Goal: Book appointment/travel/reservation

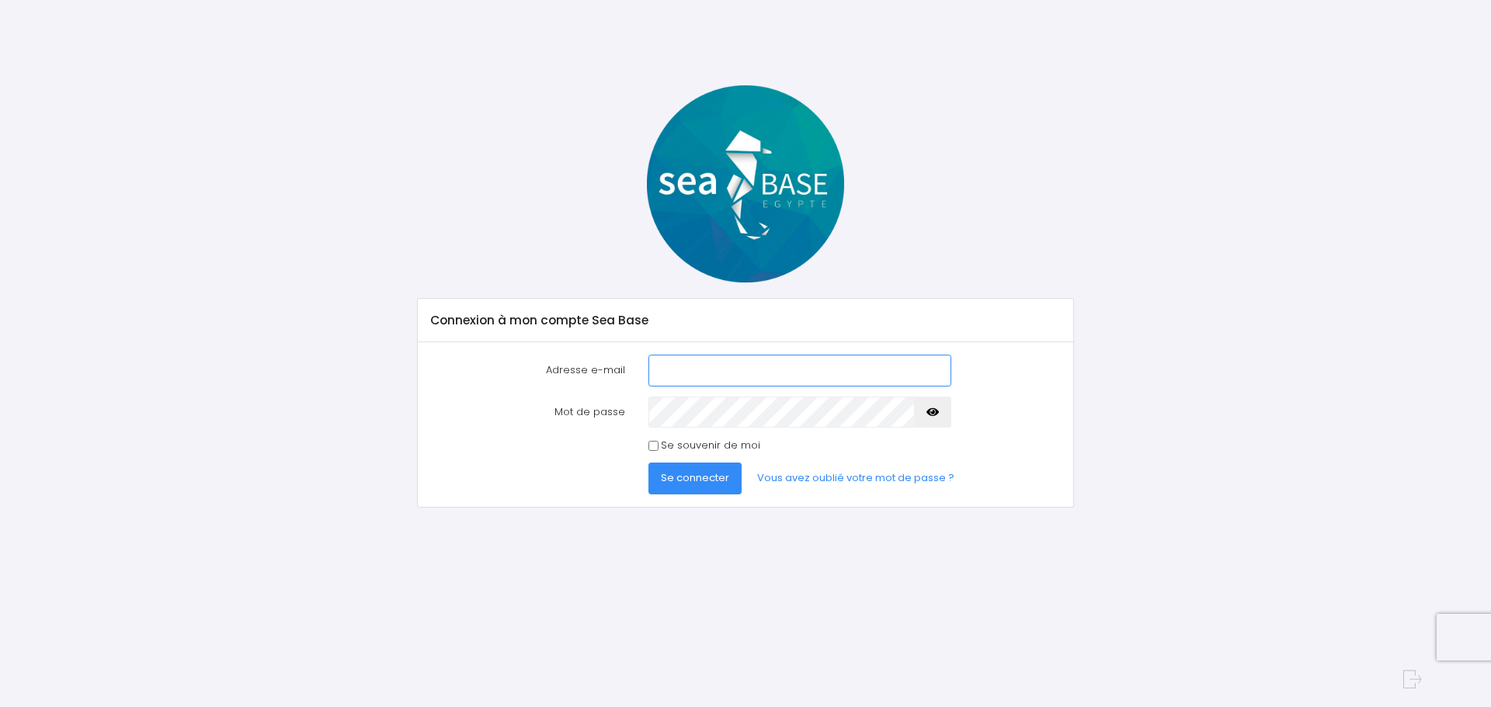
click at [689, 366] on input "Adresse e-mail" at bounding box center [799, 370] width 303 height 31
type input "marcelli.pascal@laposte.net"
click at [638, 443] on div "Se souvenir de moi" at bounding box center [800, 446] width 326 height 16
click at [656, 449] on input "Se souvenir de moi" at bounding box center [653, 446] width 10 height 10
checkbox input "true"
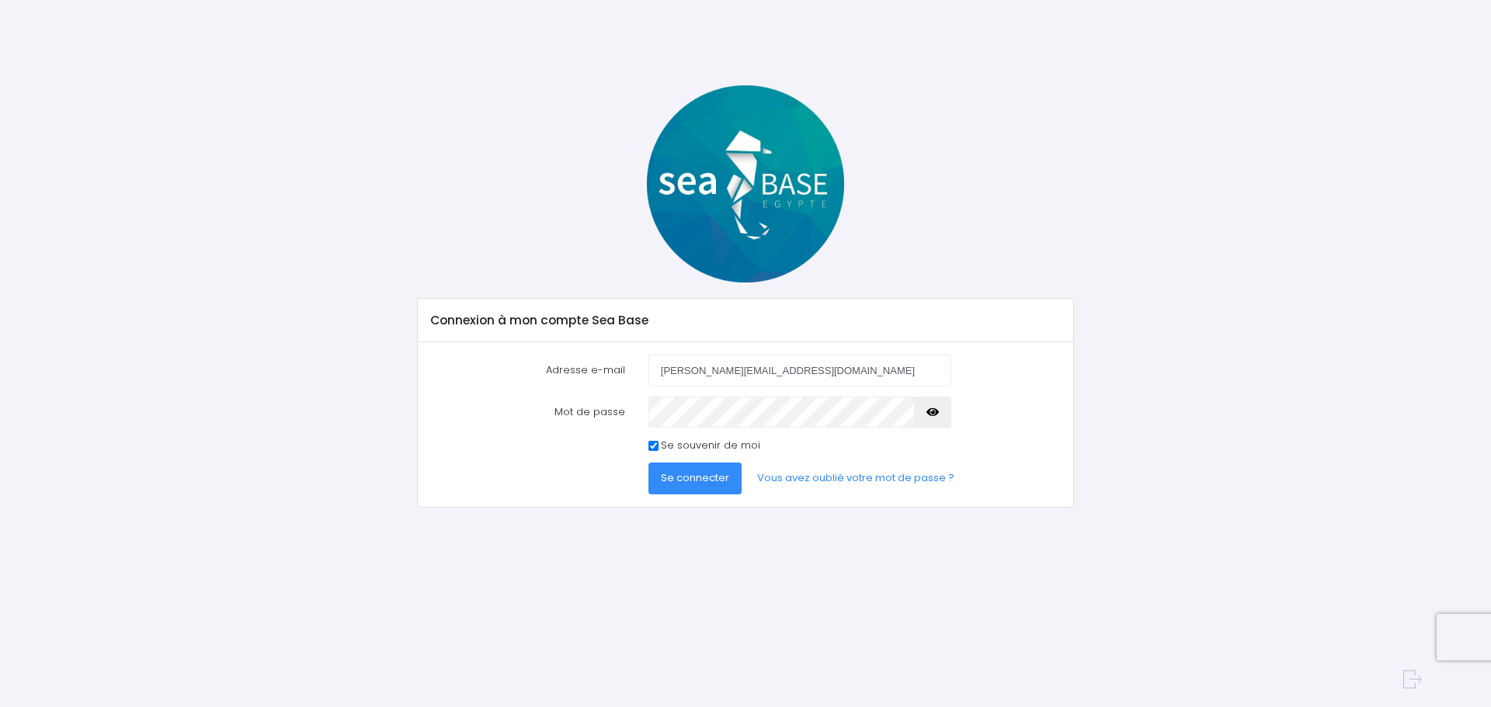
click at [707, 487] on button "Se connecter" at bounding box center [694, 478] width 93 height 31
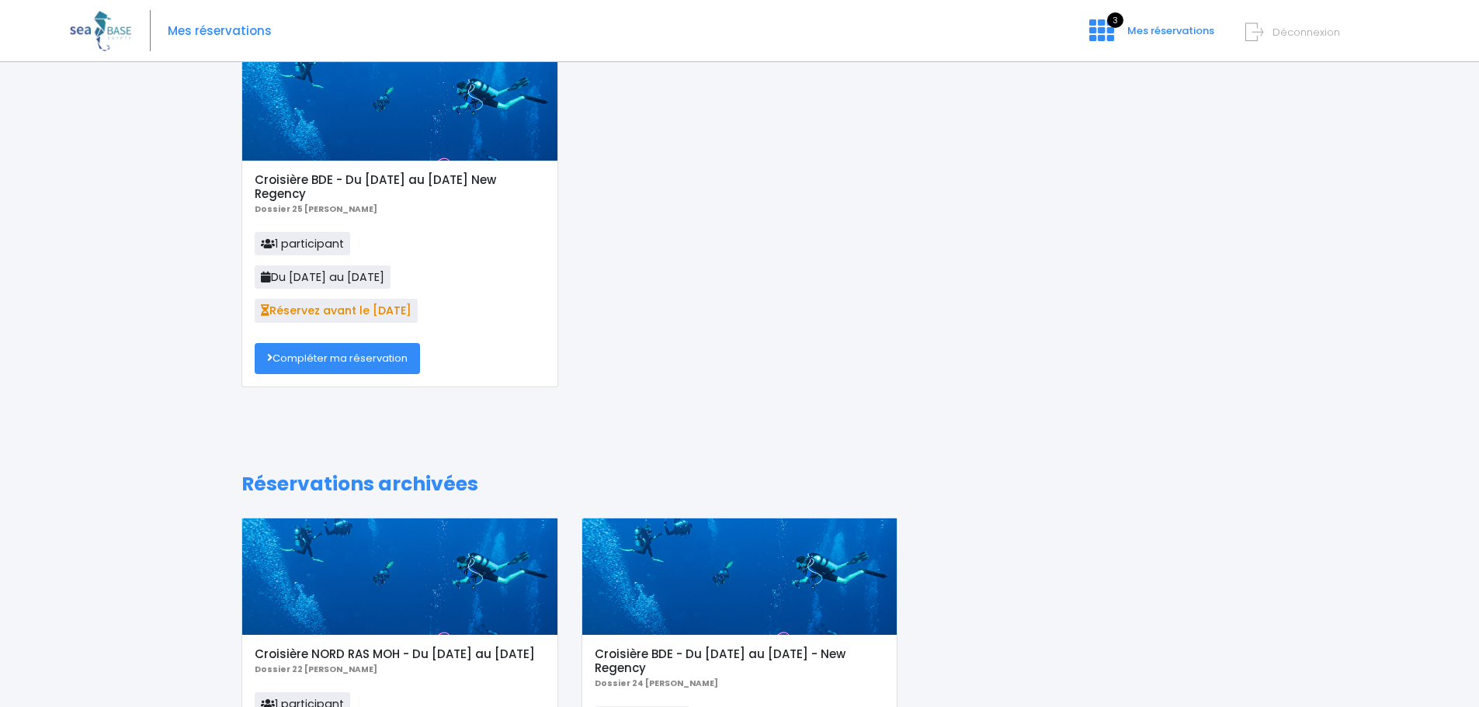
scroll to position [78, 0]
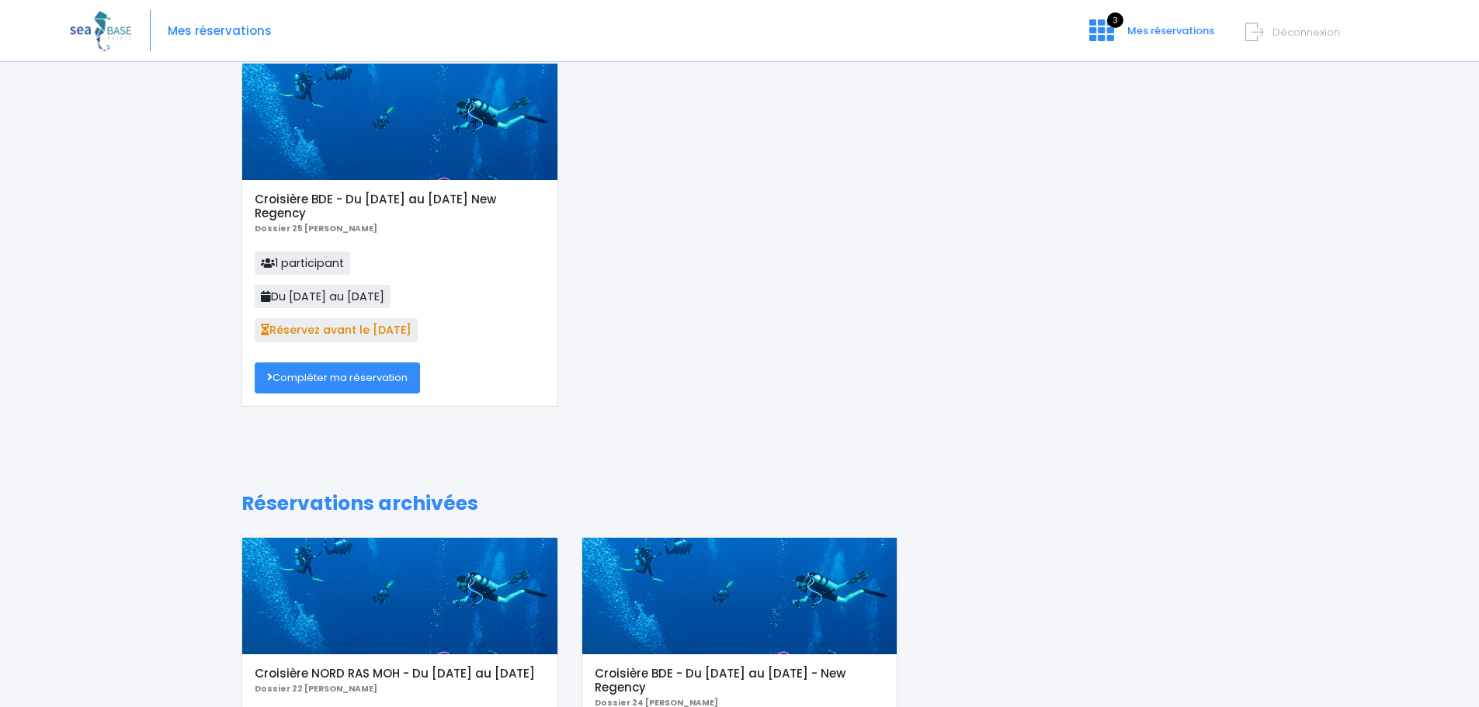
click at [358, 384] on link "Compléter ma réservation" at bounding box center [337, 378] width 165 height 31
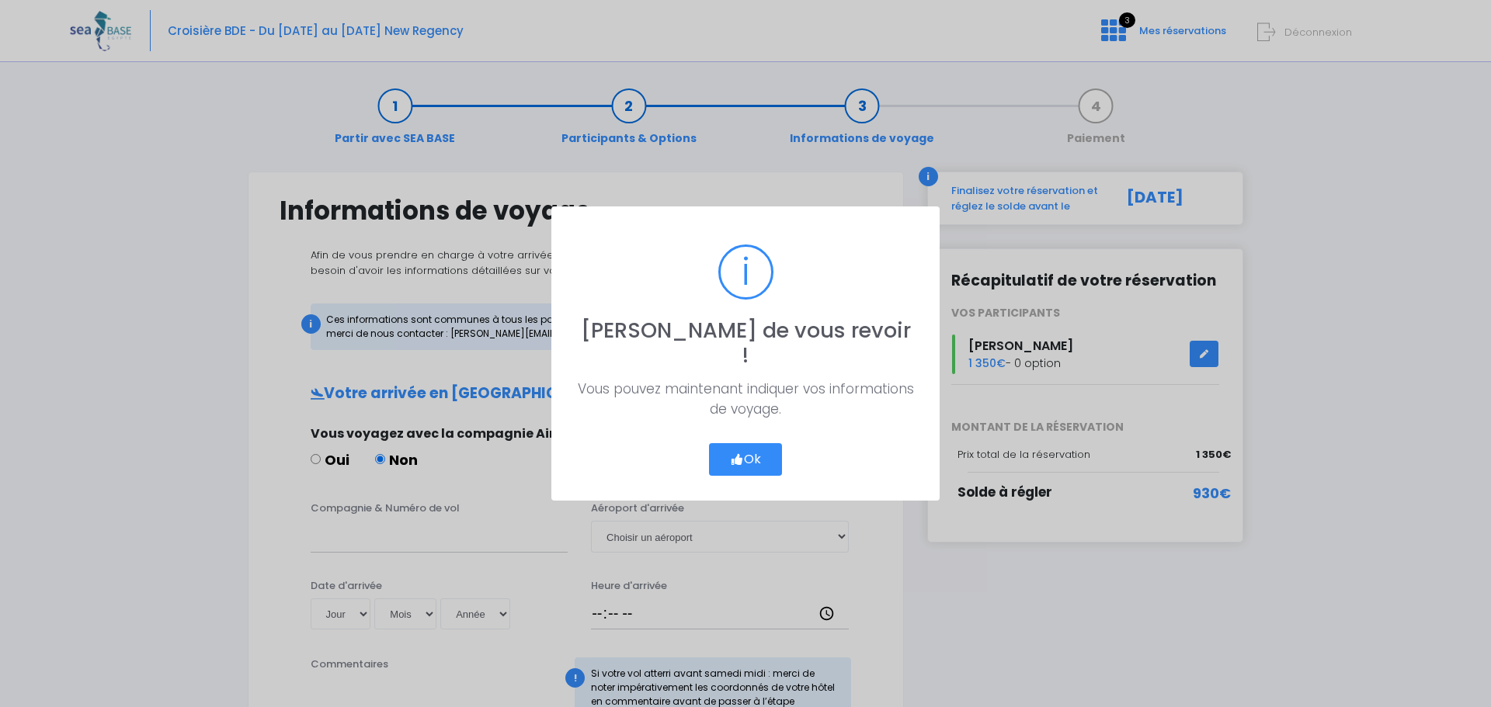
click at [720, 443] on button "Ok" at bounding box center [745, 459] width 73 height 33
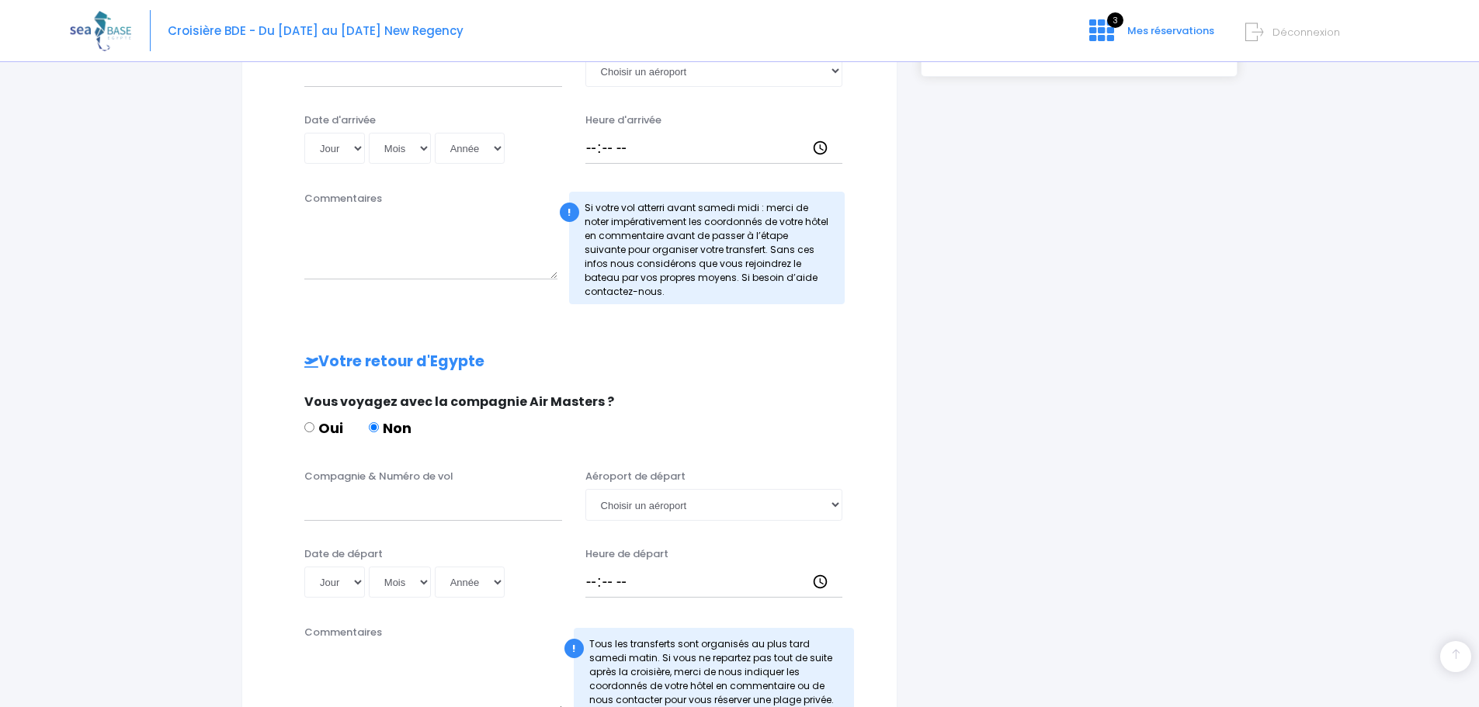
scroll to position [233, 0]
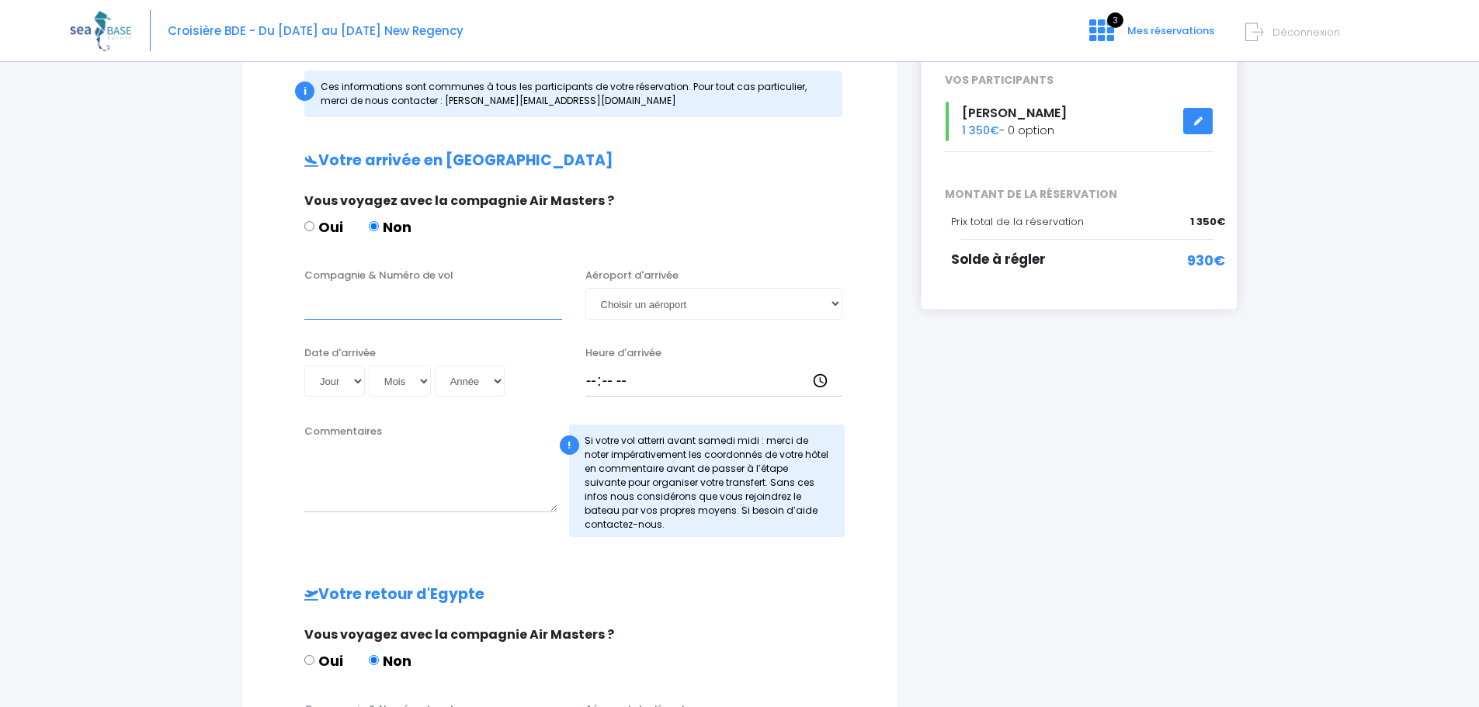
click at [362, 314] on input "Compagnie & Numéro de vol" at bounding box center [433, 303] width 258 height 31
type input "Transavia TO8066"
click at [745, 311] on select "Choisir un aéroport Hurghada Marsa Alam" at bounding box center [714, 303] width 258 height 31
select select "Hurghada"
click at [585, 288] on select "Choisir un aéroport Hurghada Marsa Alam" at bounding box center [714, 303] width 258 height 31
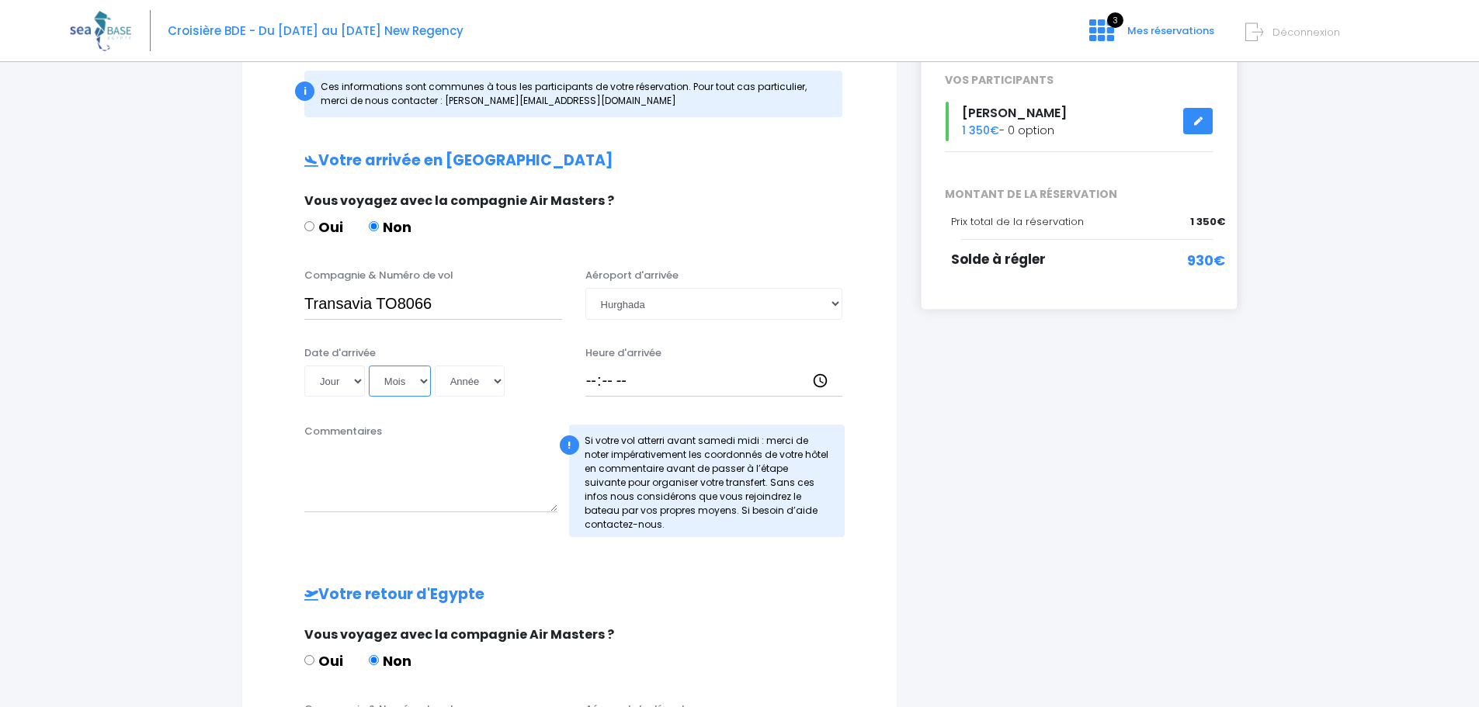
click at [373, 377] on select "Mois 01 02 03 04 05 06 07 08 09 10 11 12" at bounding box center [400, 381] width 62 height 31
select select "11"
click at [369, 366] on select "Mois 01 02 03 04 05 06 07 08 09 10 11 12" at bounding box center [400, 381] width 62 height 31
click at [344, 384] on select "Jour 01 02 03 04 05 06 07 08 09 10 11 12 13 14 15 16 17 18 19 20 21 22 23 24 25…" at bounding box center [334, 381] width 61 height 31
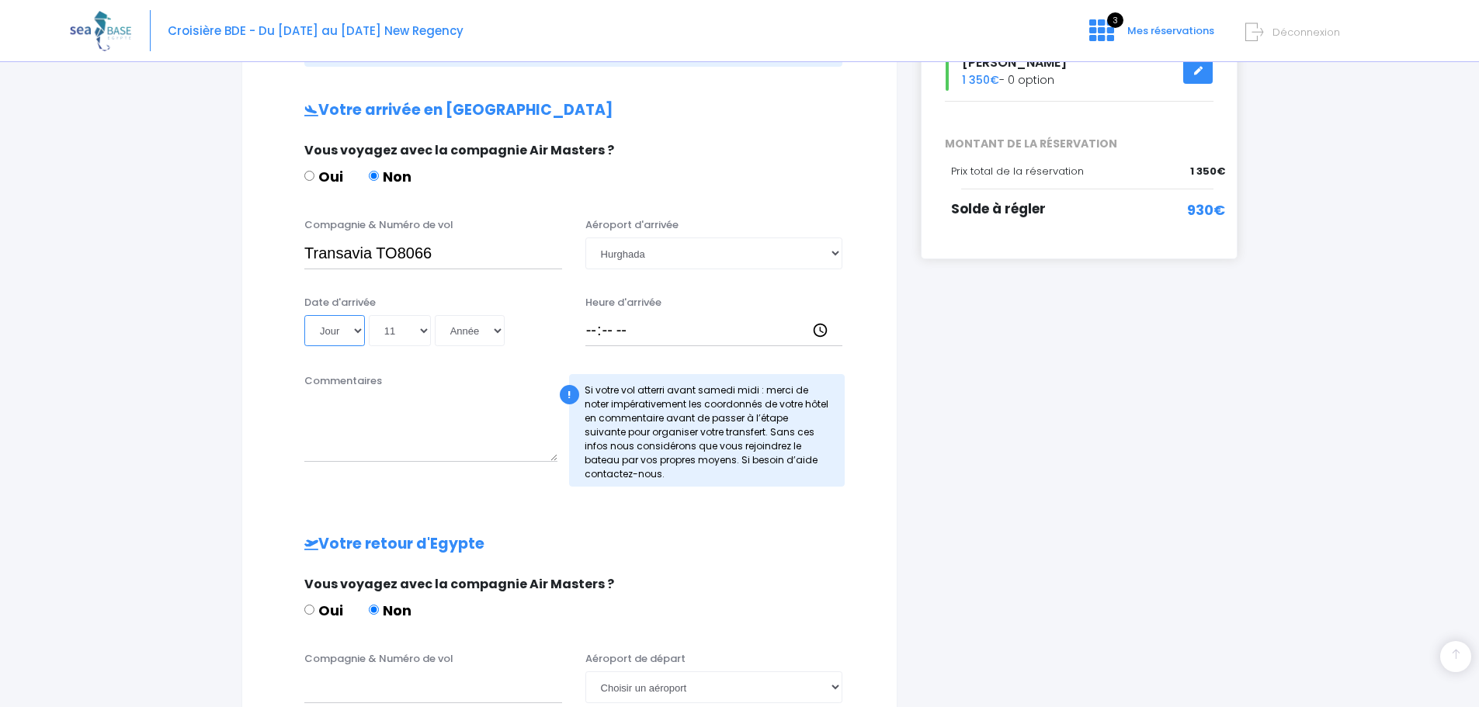
scroll to position [311, 0]
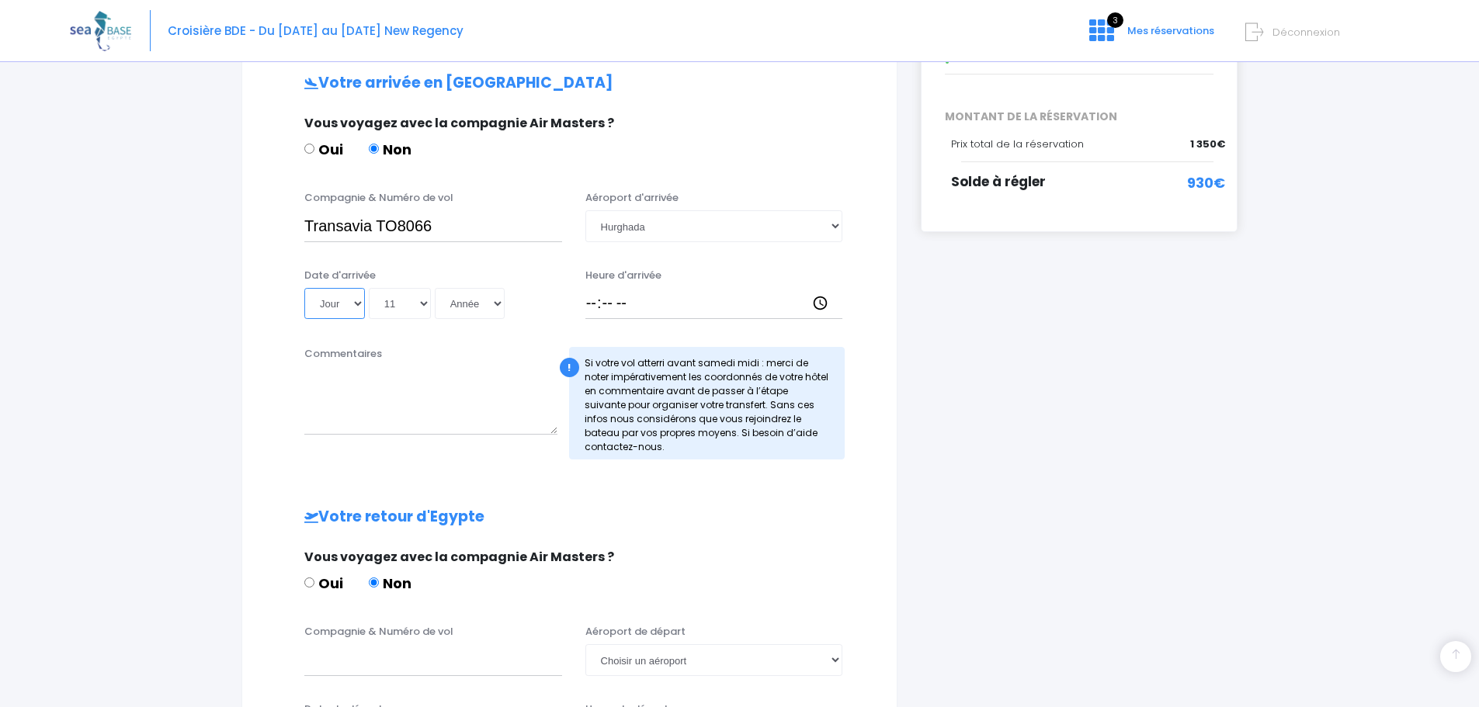
click at [359, 314] on select "Jour 01 02 03 04 05 06 07 08 09 10 11 12 13 14 15 16 17 18 19 20 21 22 23 24 25…" at bounding box center [334, 303] width 61 height 31
select select "22"
click at [304, 288] on select "Jour 01 02 03 04 05 06 07 08 09 10 11 12 13 14 15 16 17 18 19 20 21 22 23 24 25…" at bounding box center [334, 303] width 61 height 31
click at [501, 306] on select "Année 2045 2044 2043 2042 2041 2040 2039 2038 2037 2036 2035 2034 2033 2032 203…" at bounding box center [470, 303] width 70 height 31
select select "2025"
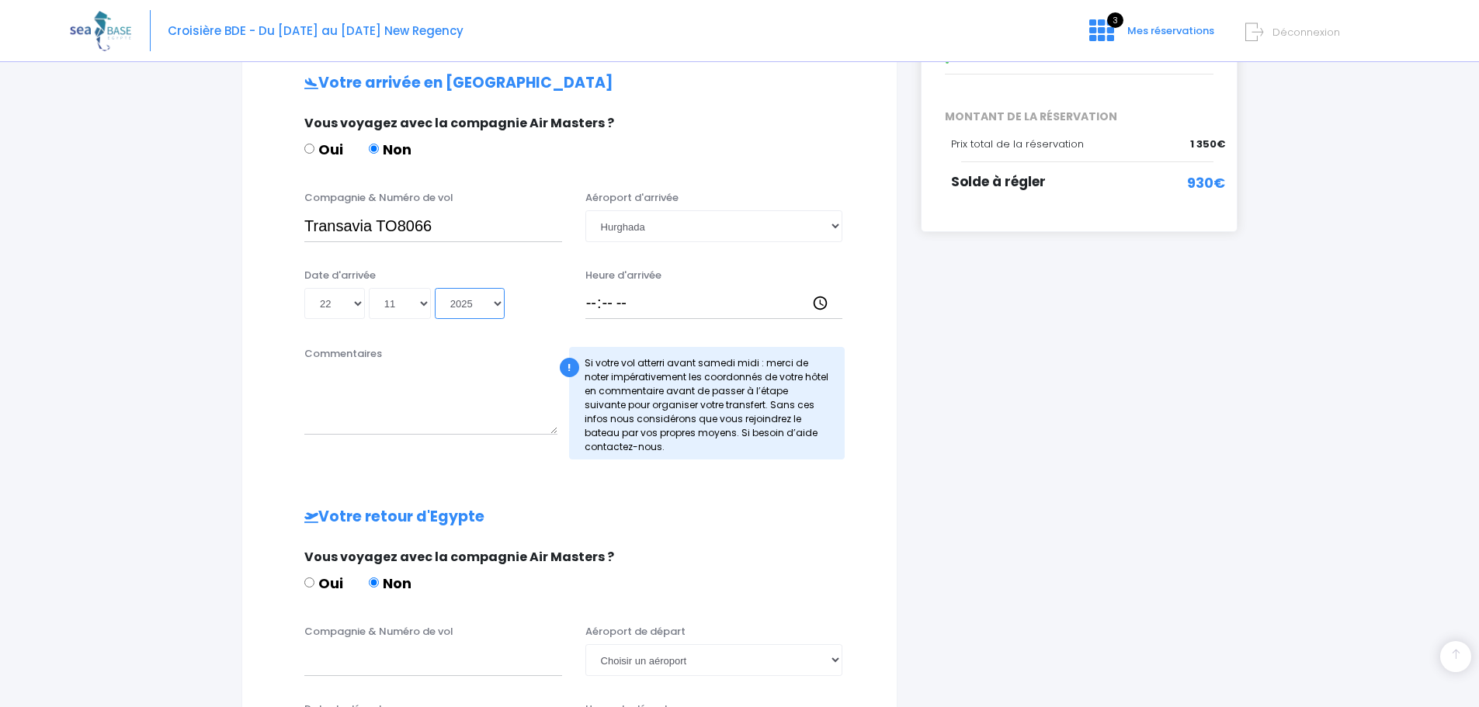
click at [435, 288] on select "Année 2045 2044 2043 2042 2041 2040 2039 2038 2037 2036 2035 2034 2033 2032 203…" at bounding box center [470, 303] width 70 height 31
type input "2025-11-22"
click at [617, 307] on input "Heure d'arrivée" at bounding box center [714, 303] width 258 height 31
type input "18:30"
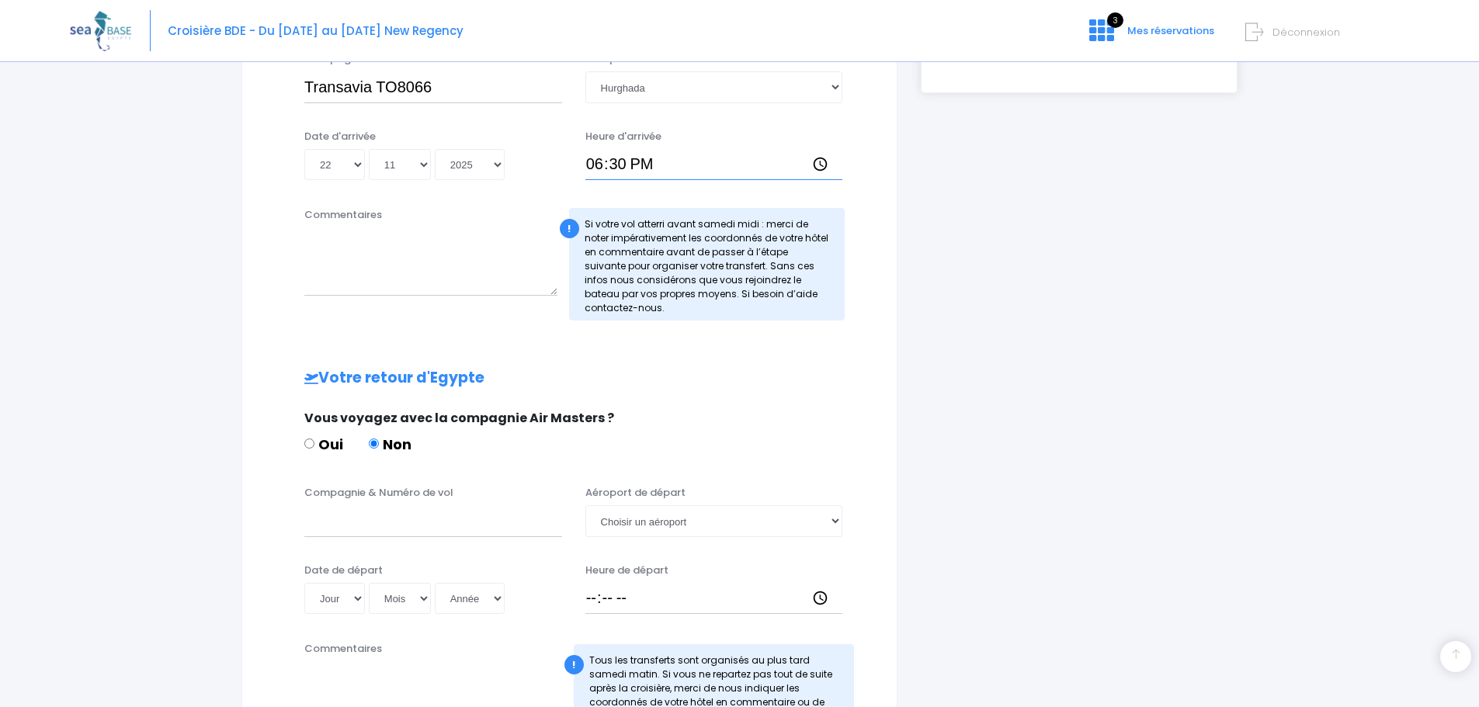
scroll to position [466, 0]
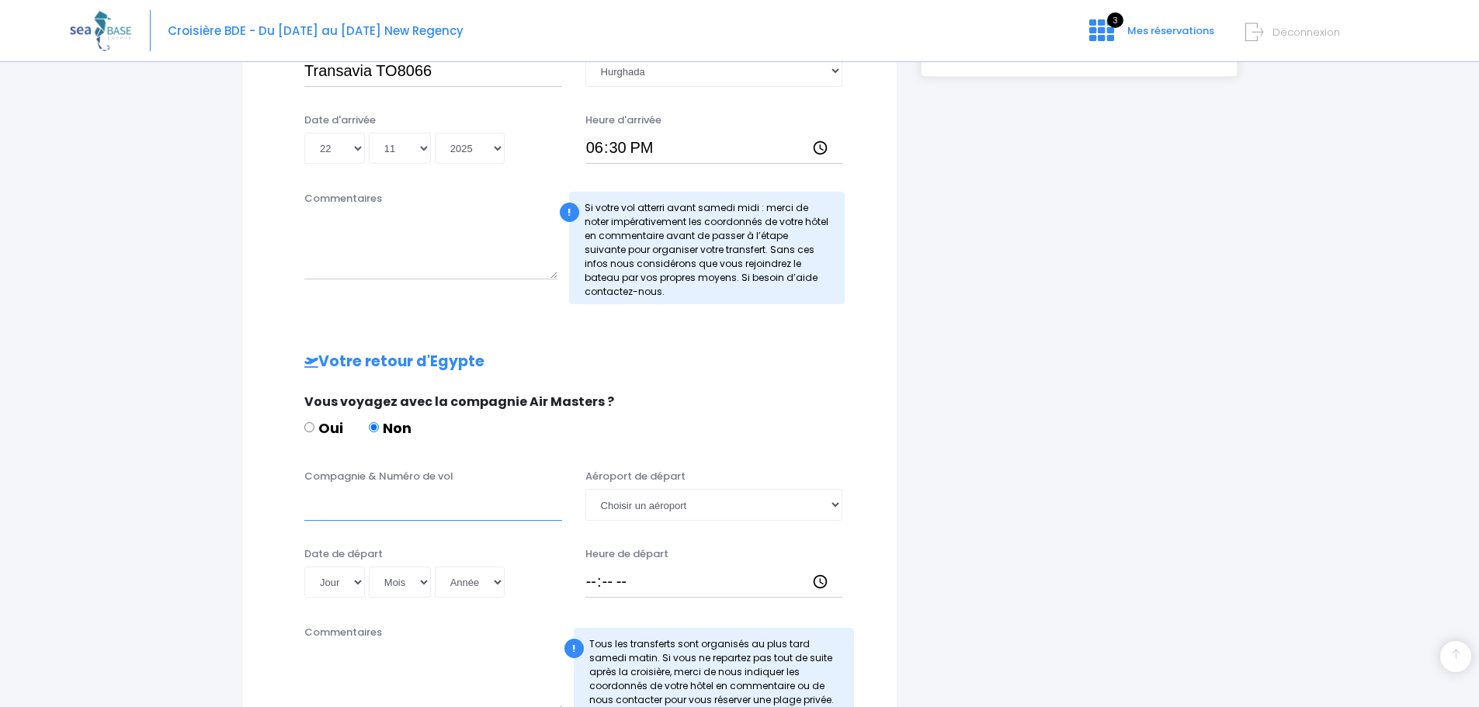
click at [424, 498] on input "Compagnie & Numéro de vol" at bounding box center [433, 504] width 258 height 31
type input "Transavia TO8067"
click at [729, 509] on select "Choisir un aéroport Hurghada Marsa Alam" at bounding box center [714, 504] width 258 height 31
select select "Hurghada"
click at [585, 489] on select "Choisir un aéroport Hurghada Marsa Alam" at bounding box center [714, 504] width 258 height 31
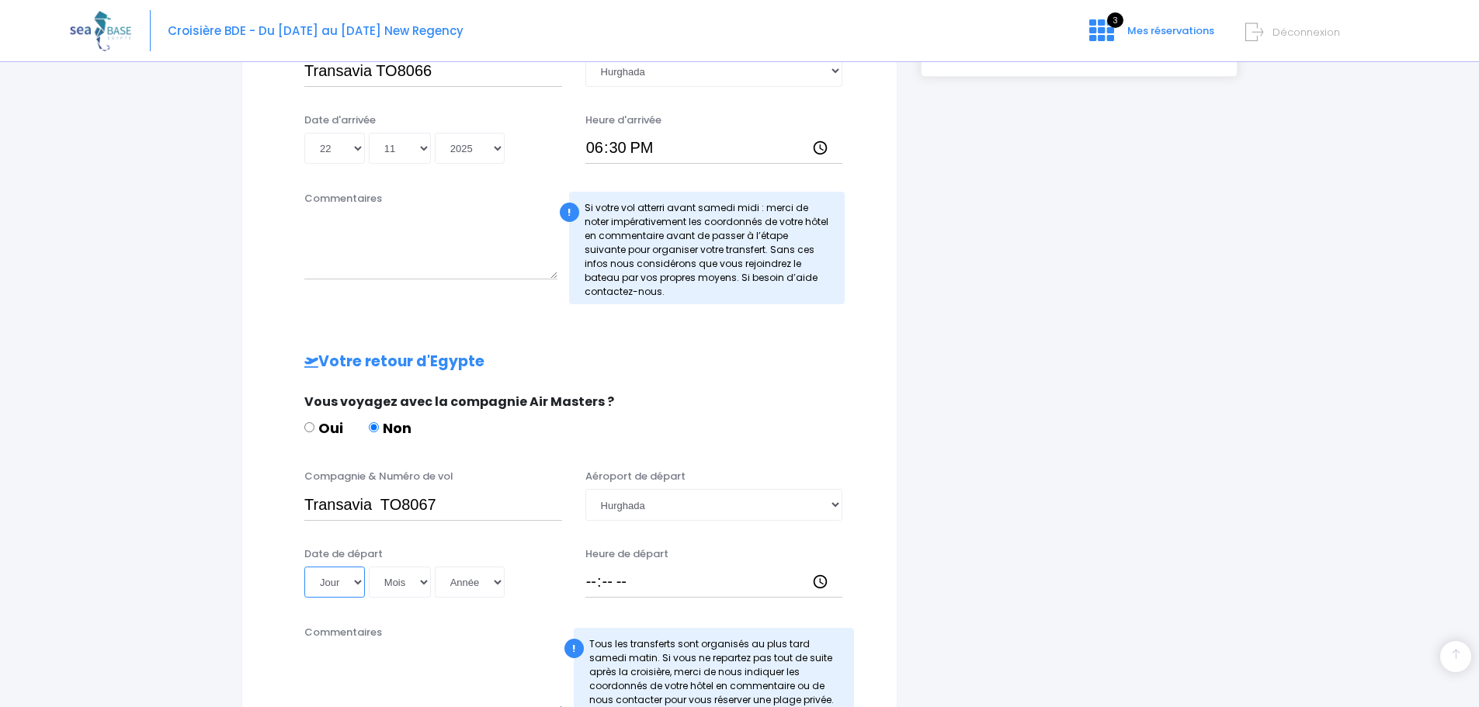
click at [359, 583] on select "Jour 01 02 03 04 05 06 07 08 09 10 11 12 13 14 15 16 17 18 19 20 21 22 23 24 25…" at bounding box center [334, 582] width 61 height 31
select select "29"
click at [304, 567] on select "Jour 01 02 03 04 05 06 07 08 09 10 11 12 13 14 15 16 17 18 19 20 21 22 23 24 25…" at bounding box center [334, 582] width 61 height 31
click at [399, 583] on select "Mois 01 02 03 04 05 06 07 08 09 10 11 12" at bounding box center [400, 582] width 62 height 31
select select "11"
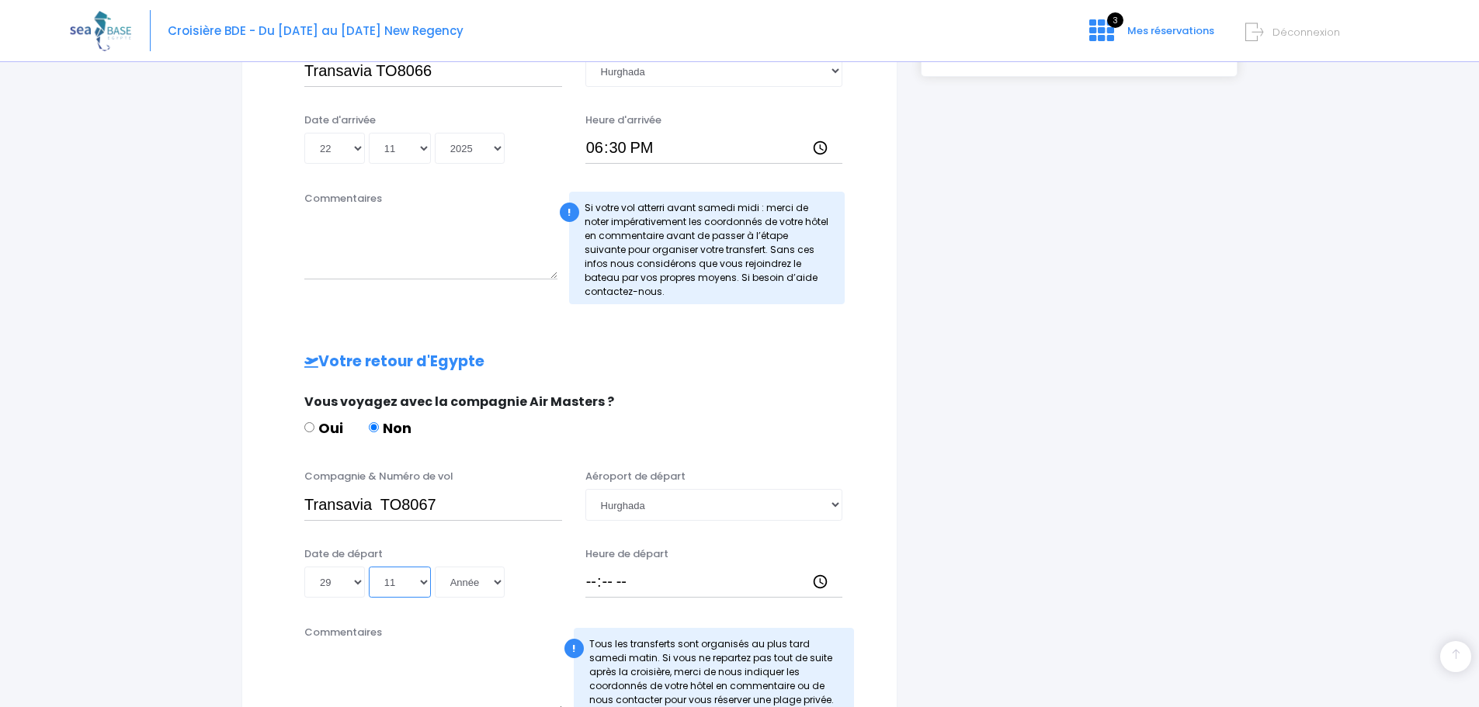
click at [369, 567] on select "Mois 01 02 03 04 05 06 07 08 09 10 11 12" at bounding box center [400, 582] width 62 height 31
click at [469, 584] on select "Année 2045 2044 2043 2042 2041 2040 2039 2038 2037 2036 2035 2034 2033 2032 203…" at bounding box center [470, 582] width 70 height 31
select select "2025"
click at [435, 567] on select "Année 2045 2044 2043 2042 2041 2040 2039 2038 2037 2036 2035 2034 2033 2032 203…" at bounding box center [470, 582] width 70 height 31
type input "2025-11-29"
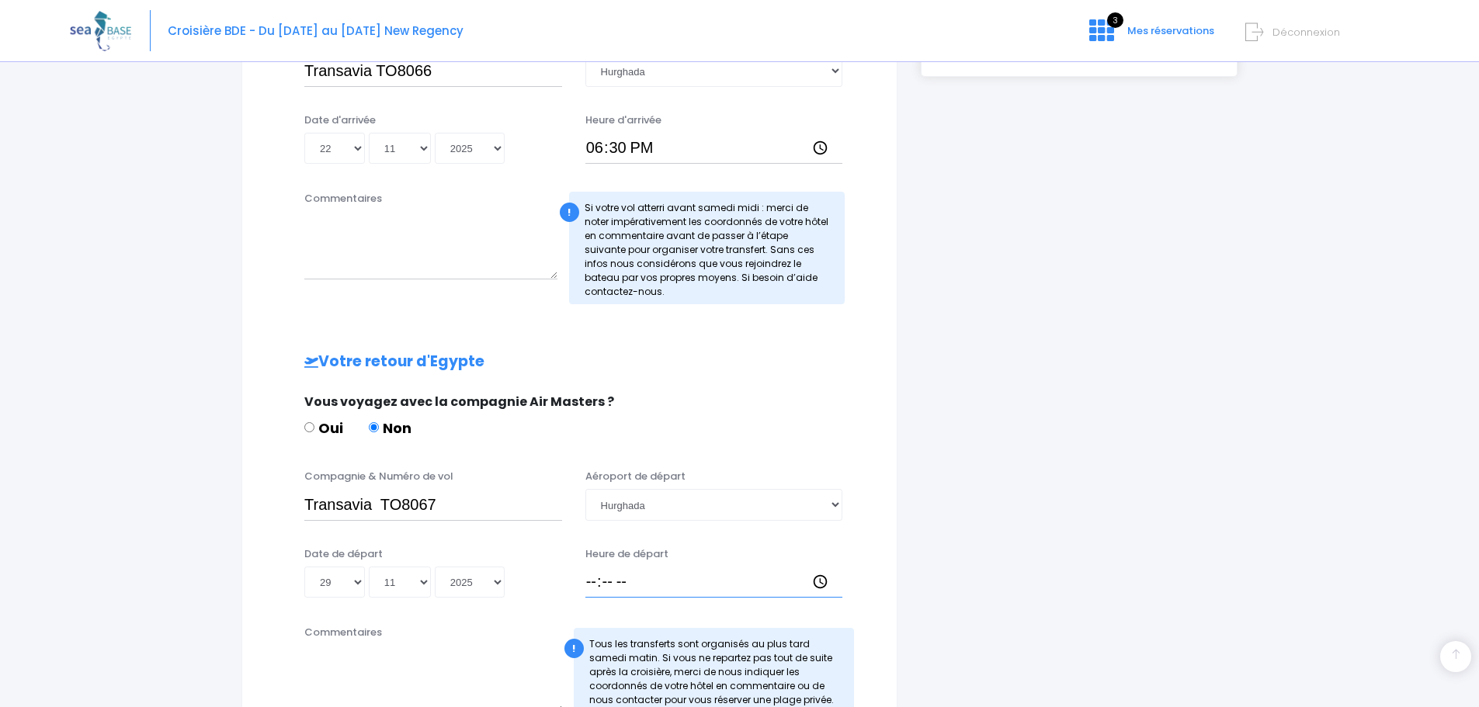
click at [612, 589] on input "Heure de départ" at bounding box center [714, 582] width 258 height 31
click at [598, 589] on input "Heure de départ" at bounding box center [714, 582] width 258 height 31
click at [589, 577] on input "Heure de départ" at bounding box center [714, 582] width 258 height 31
type input "23:35"
click at [595, 585] on input "Heure de départ" at bounding box center [714, 582] width 258 height 31
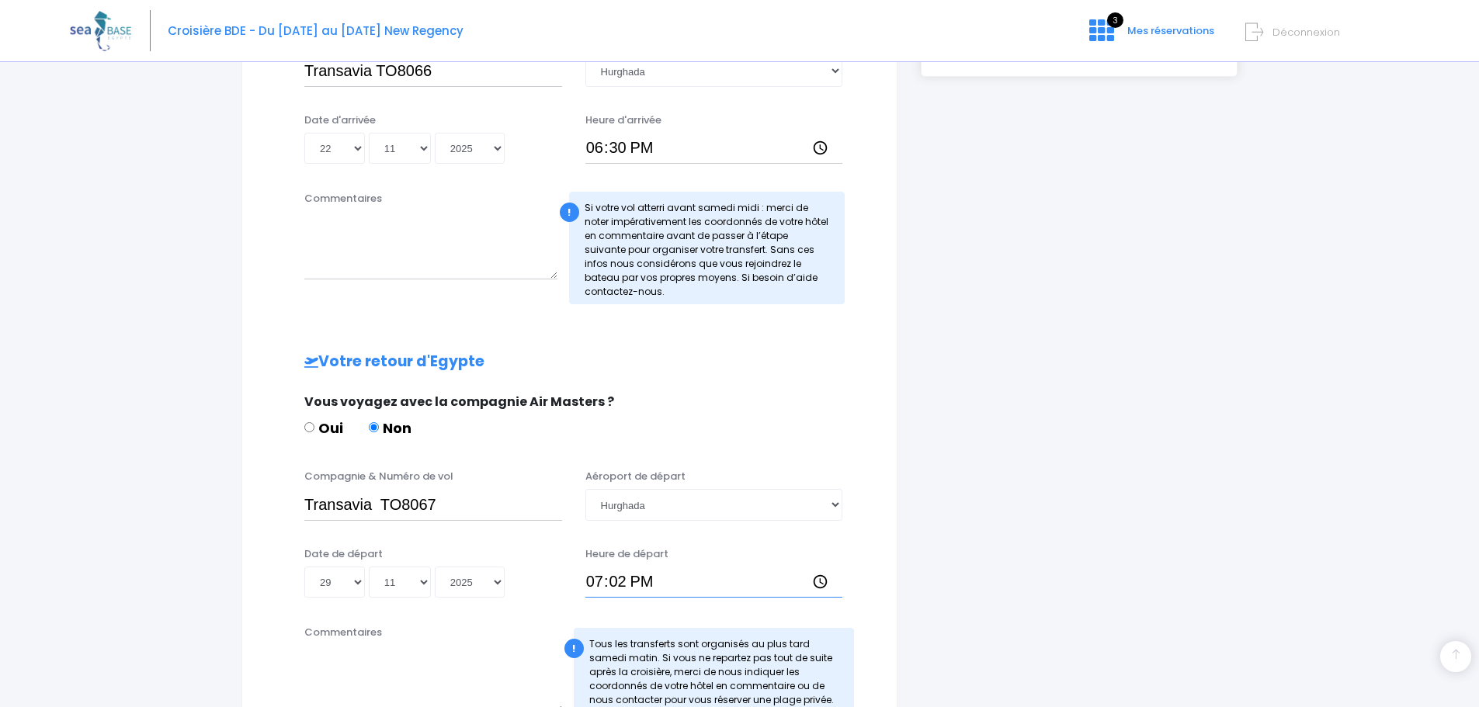
type input "19:25"
click at [806, 379] on div "Votre arrivée en Egypte Vous voyagez avec la compagnie Air Masters ? Oui Non Co…" at bounding box center [569, 371] width 592 height 904
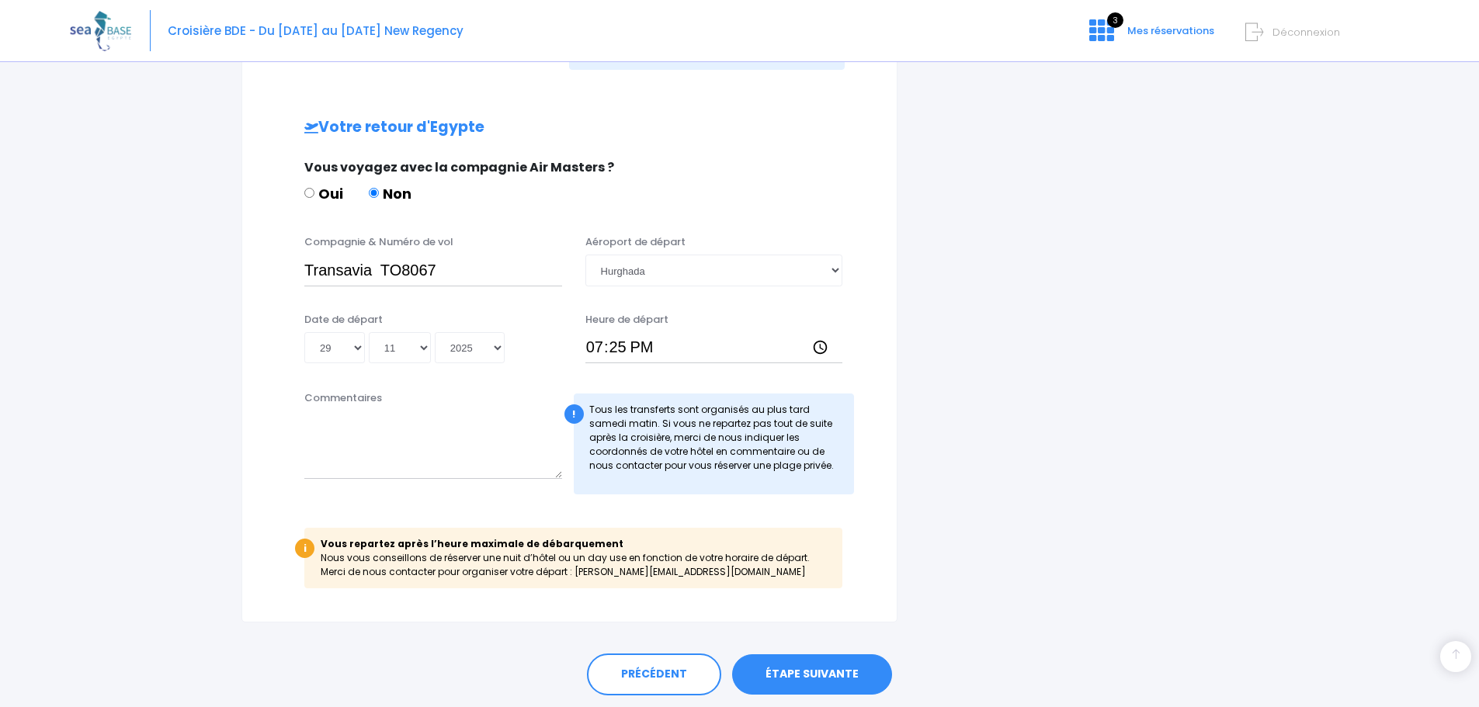
scroll to position [673, 0]
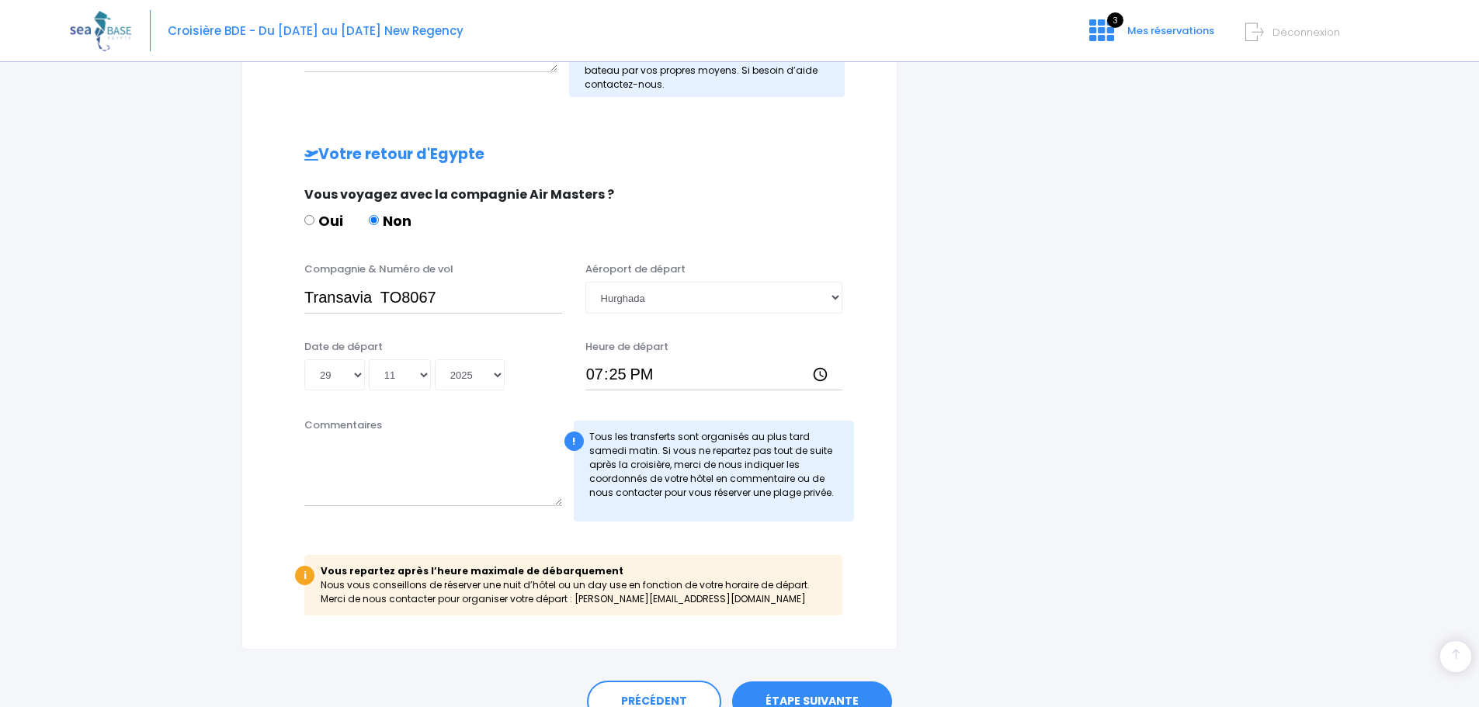
click at [813, 696] on link "ÉTAPE SUIVANTE" at bounding box center [812, 702] width 160 height 40
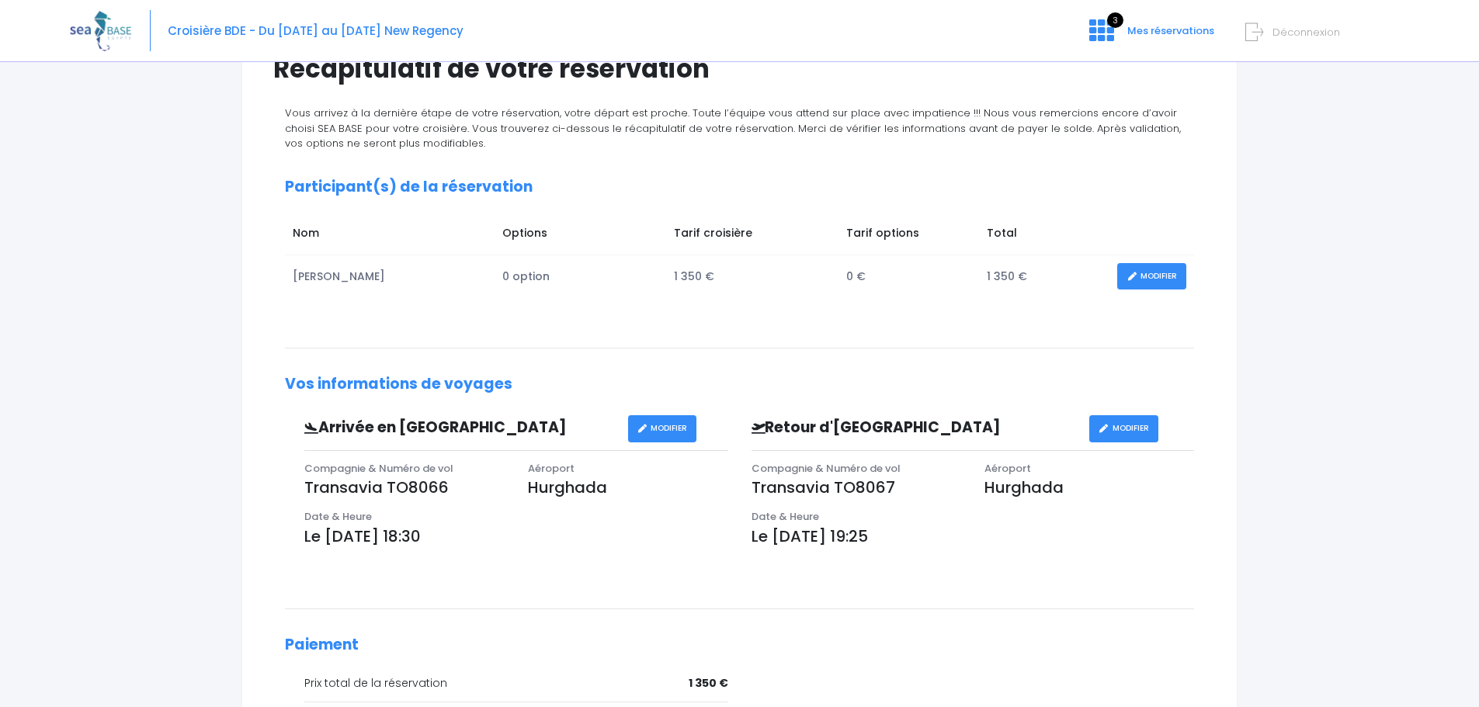
scroll to position [384, 0]
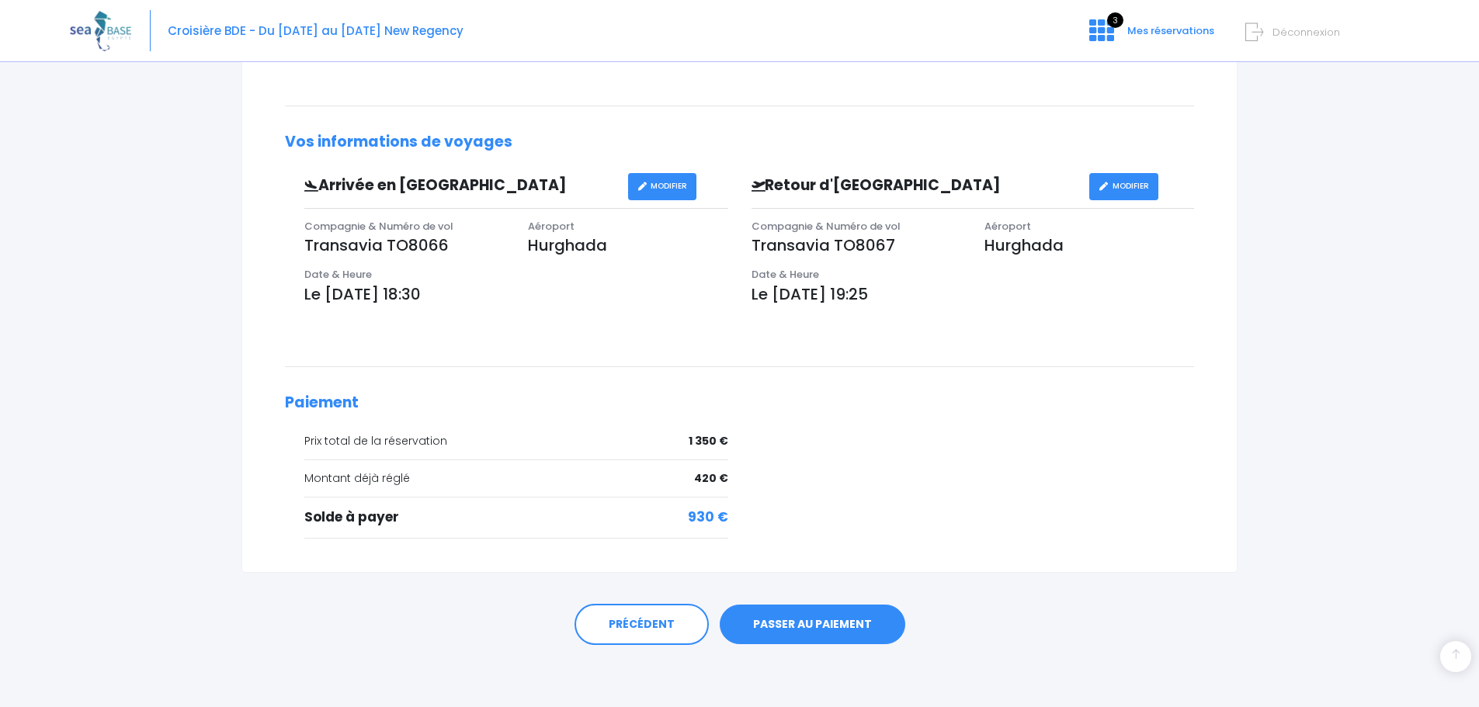
click at [798, 623] on link "PASSER AU PAIEMENT" at bounding box center [813, 625] width 186 height 40
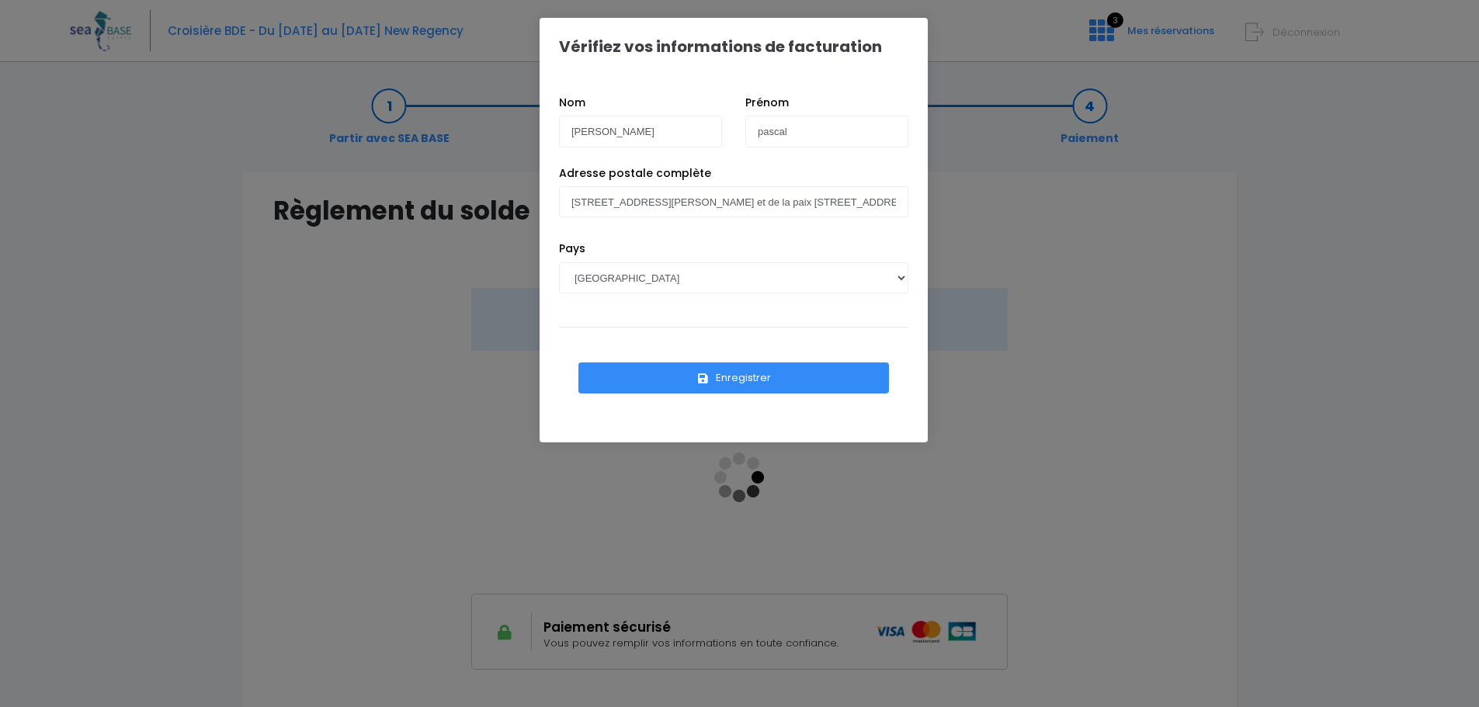
click at [762, 376] on button "Enregistrer" at bounding box center [733, 378] width 311 height 31
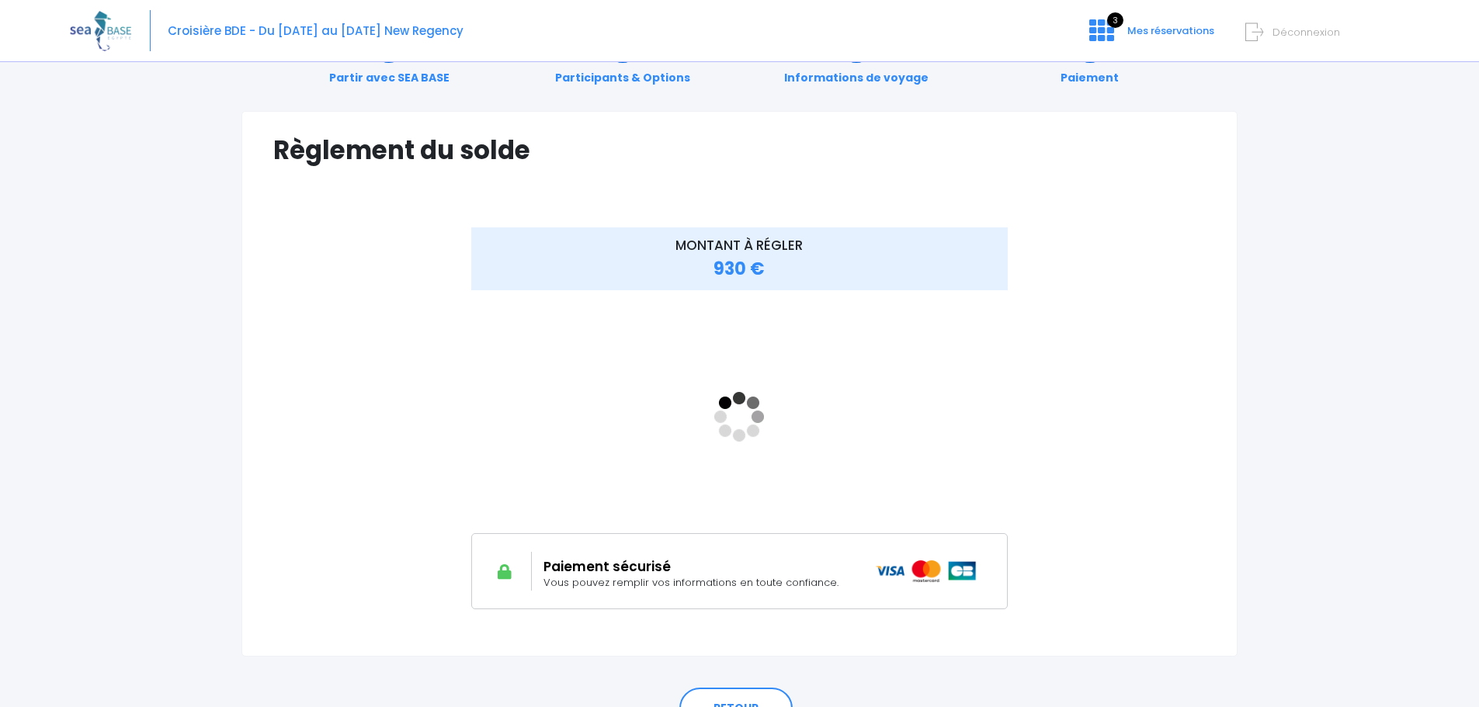
scroll to position [144, 0]
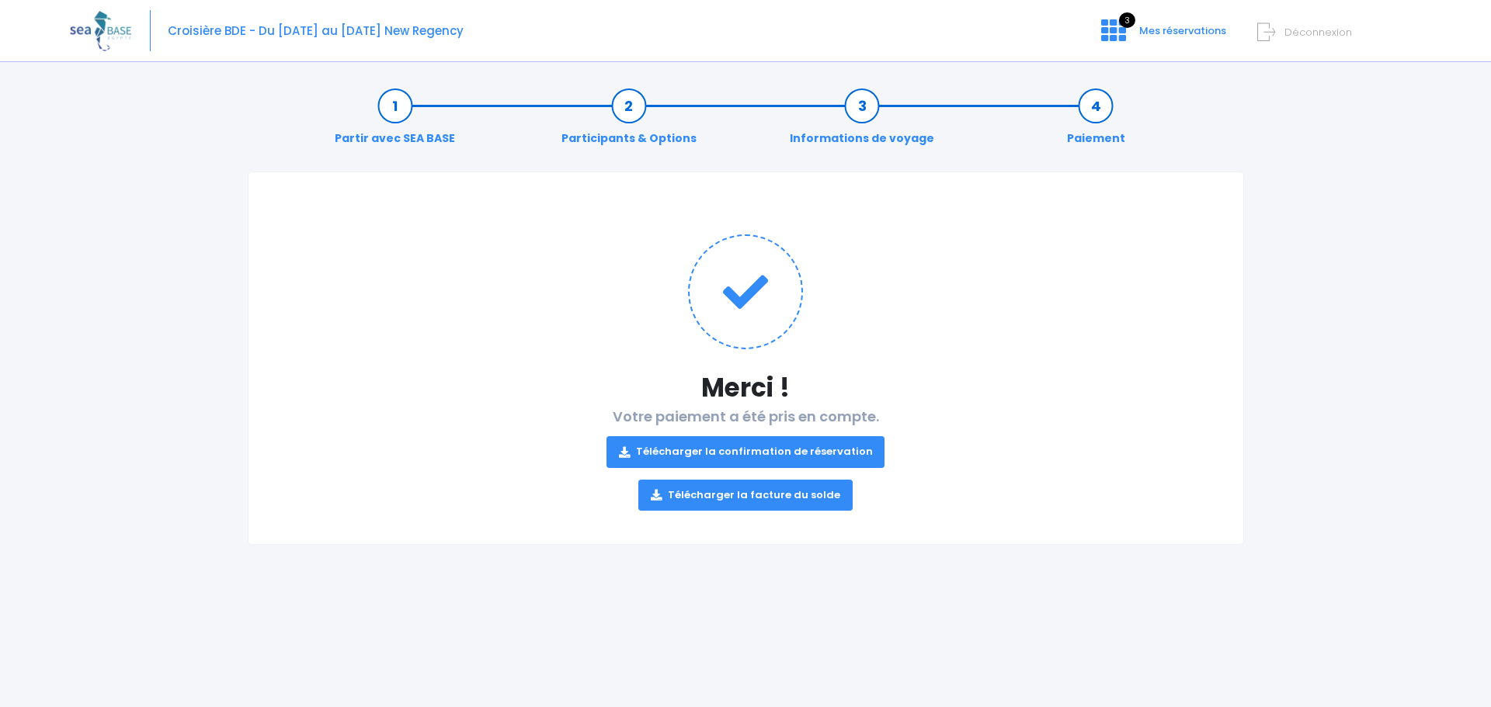
click at [738, 500] on link "Télécharger la facture du solde" at bounding box center [745, 495] width 214 height 31
click at [714, 451] on link "Télécharger la confirmation de réservation" at bounding box center [745, 451] width 279 height 31
